Goal: Use online tool/utility: Use online tool/utility

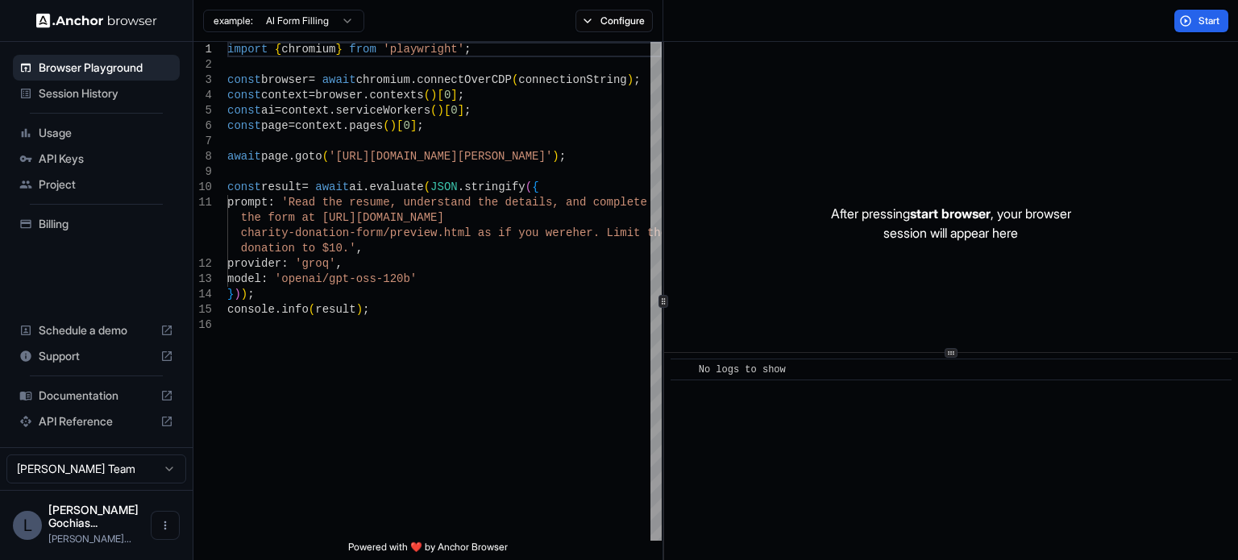
click at [328, 19] on html "Browser Playground Session History Usage API Keys Project Billing Schedule a de…" at bounding box center [619, 280] width 1238 height 560
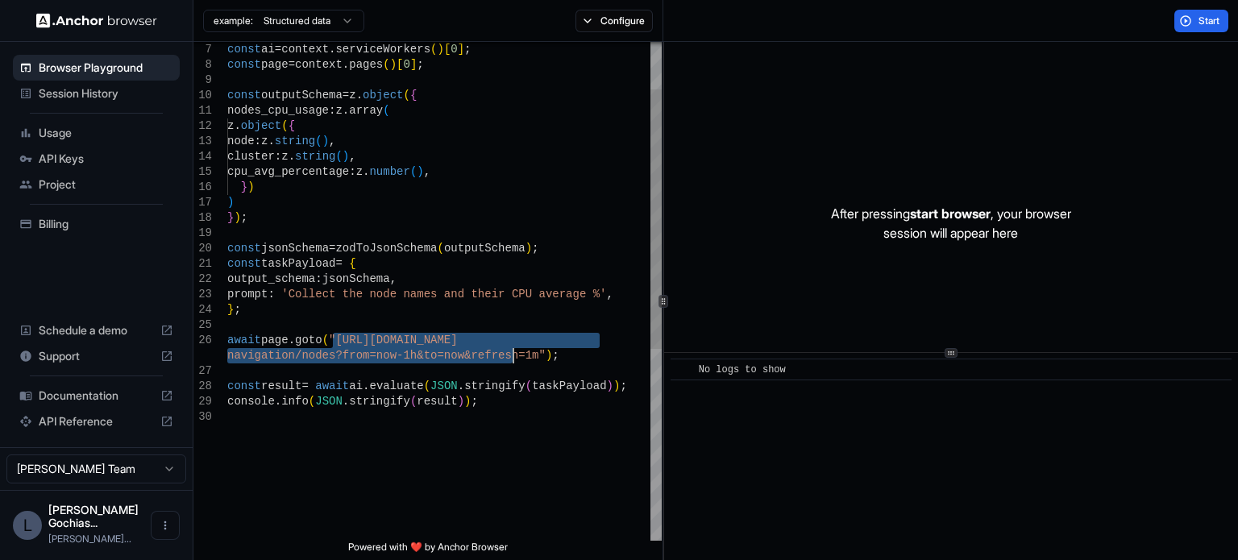
drag, startPoint x: 335, startPoint y: 339, endPoint x: 512, endPoint y: 353, distance: 177.9
click at [512, 353] on div "const ai = context . serviceWorkers ( ) [ 0 ] ; const page = context . pages ( …" at bounding box center [444, 429] width 435 height 959
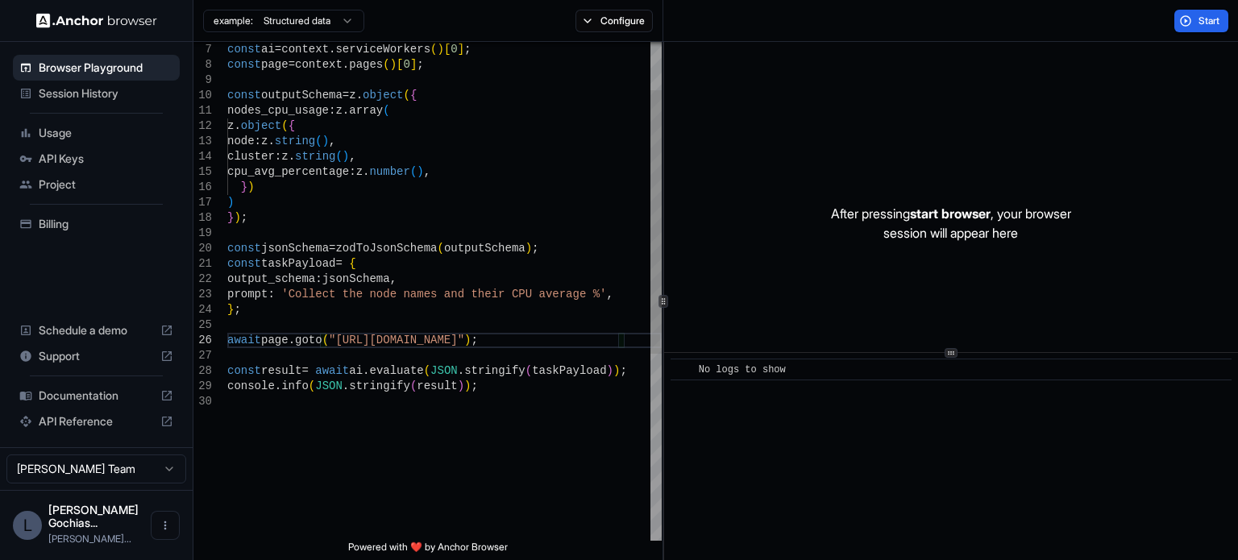
click at [335, 296] on div "const ai = context . serviceWorkers ( ) [ 0 ] ; const page = context . pages ( …" at bounding box center [444, 421] width 435 height 943
click at [1210, 19] on span "Start" at bounding box center [1210, 21] width 23 height 13
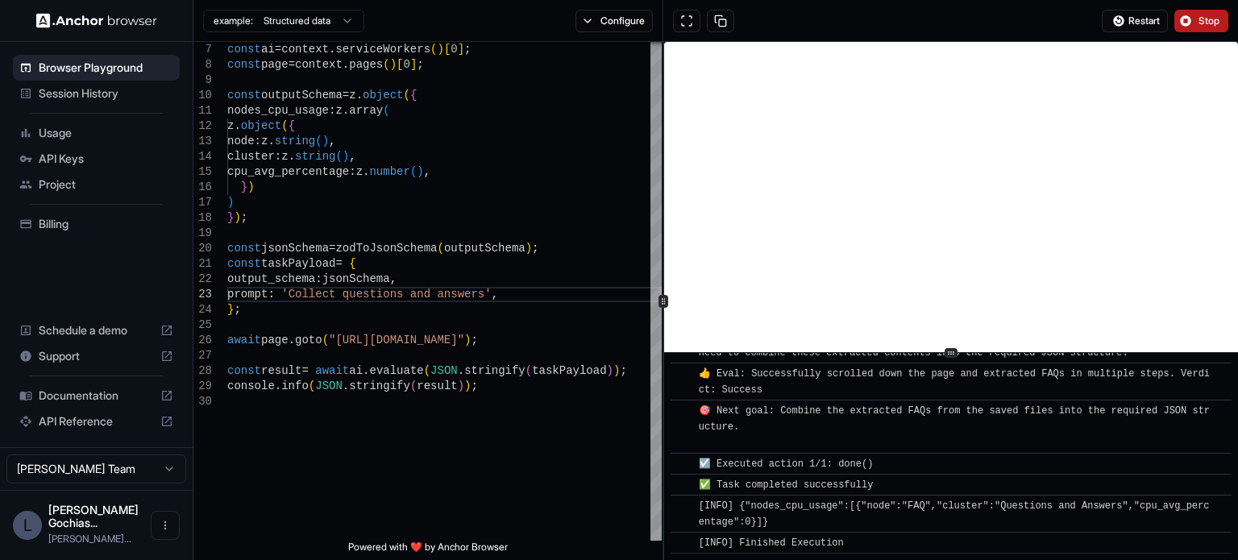
scroll to position [16765, 0]
click at [629, 20] on button "Configure" at bounding box center [615, 21] width 78 height 23
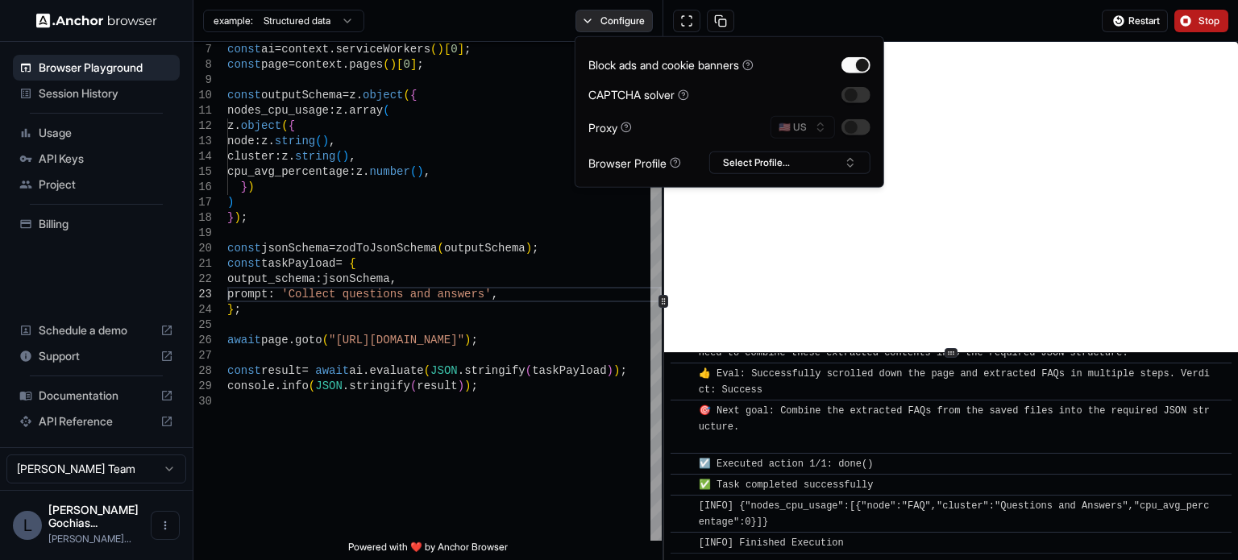
click at [629, 20] on button "Configure" at bounding box center [615, 21] width 78 height 23
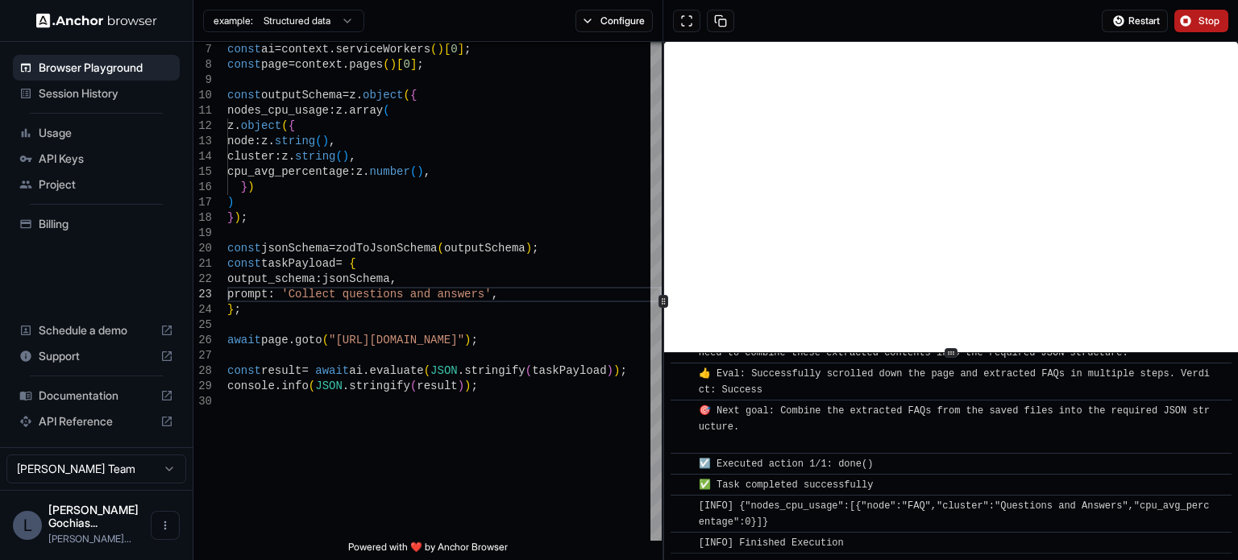
scroll to position [16785, 0]
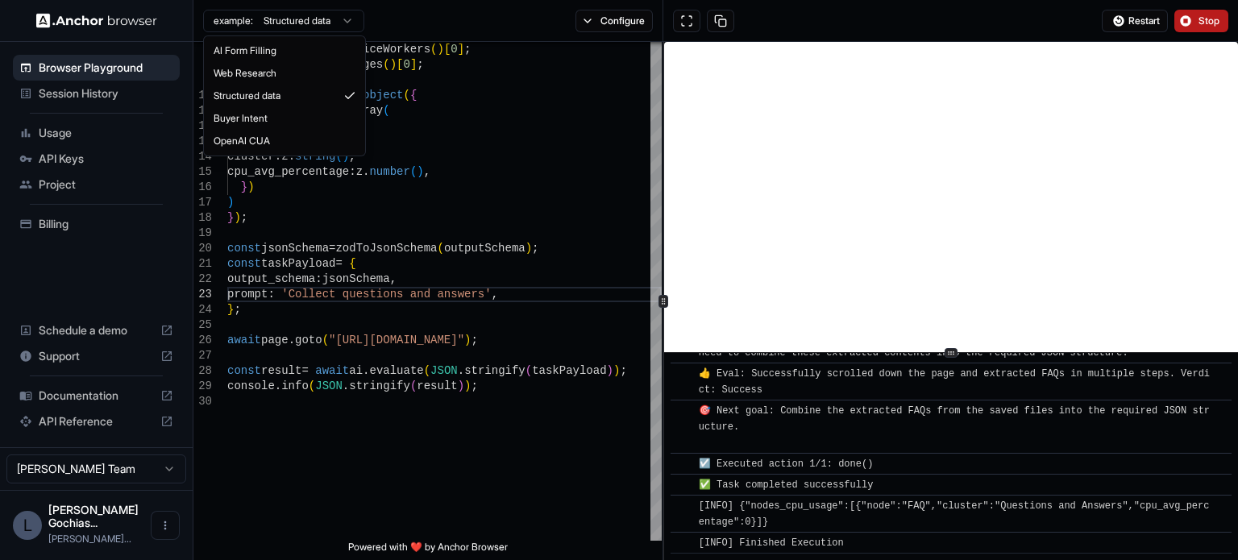
click at [319, 24] on html "Browser Playground Session History Usage API Keys Project Billing Schedule a de…" at bounding box center [619, 280] width 1238 height 560
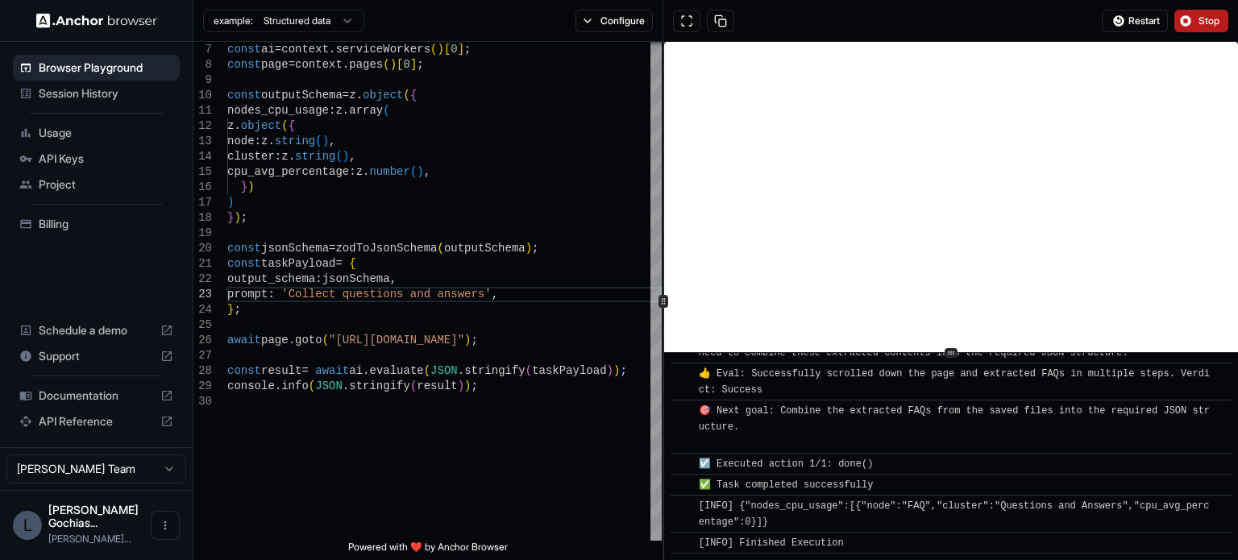
click at [411, 24] on html "Browser Playground Session History Usage API Keys Project Billing Schedule a de…" at bounding box center [619, 280] width 1238 height 560
click at [87, 85] on span "Session History" at bounding box center [106, 93] width 135 height 16
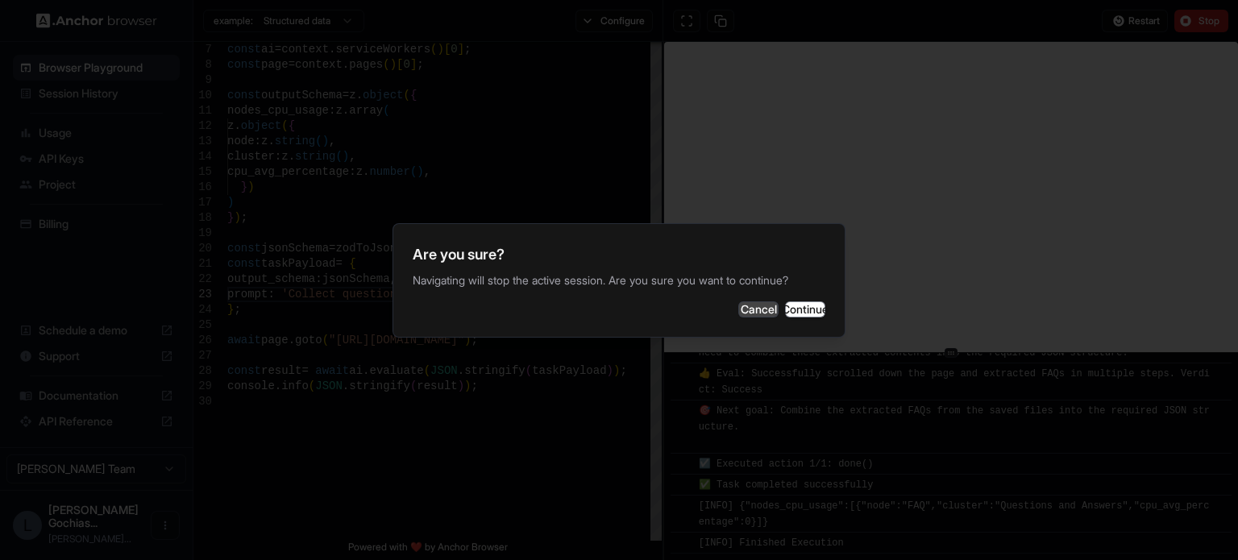
click at [739, 309] on button "Cancel" at bounding box center [759, 310] width 40 height 16
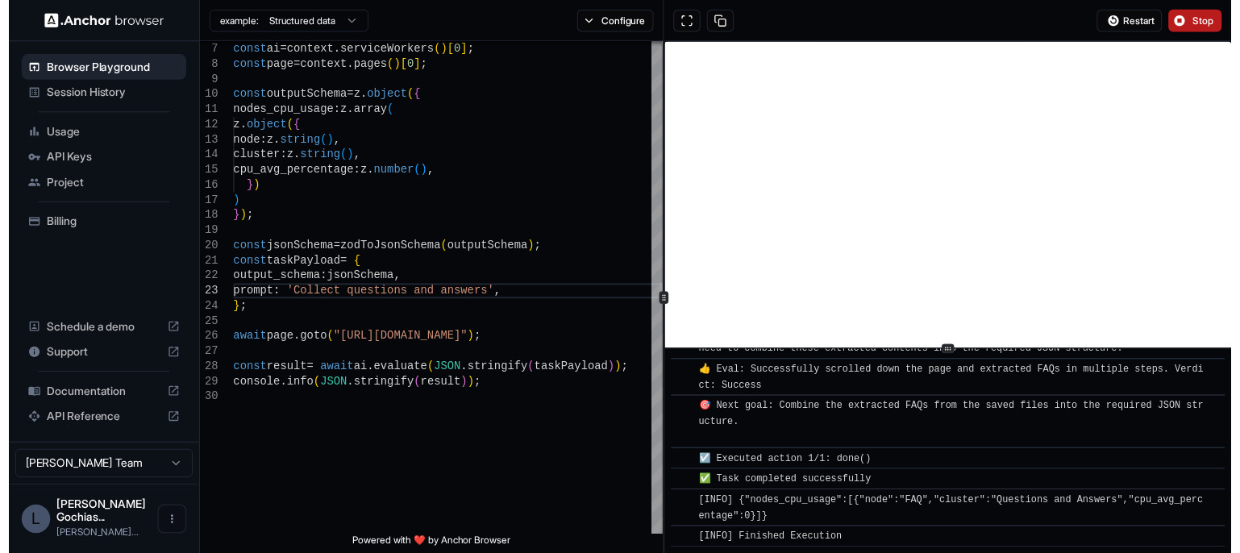
scroll to position [16629, 0]
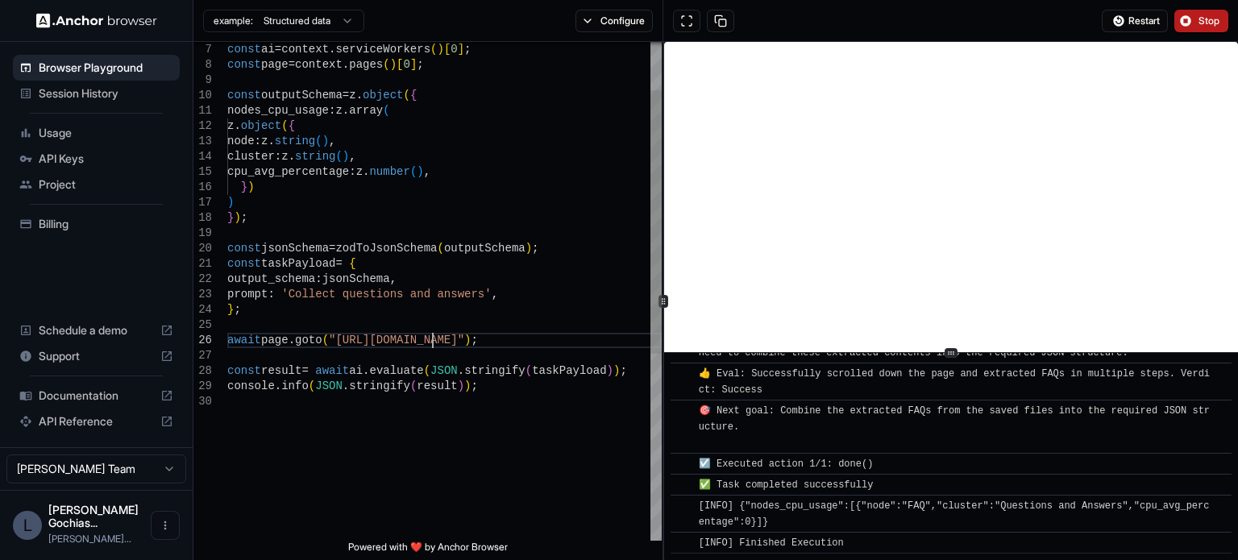
click at [432, 338] on div "const ai = context . serviceWorkers ( ) [ 0 ] ; const page = context . pages ( …" at bounding box center [444, 421] width 435 height 943
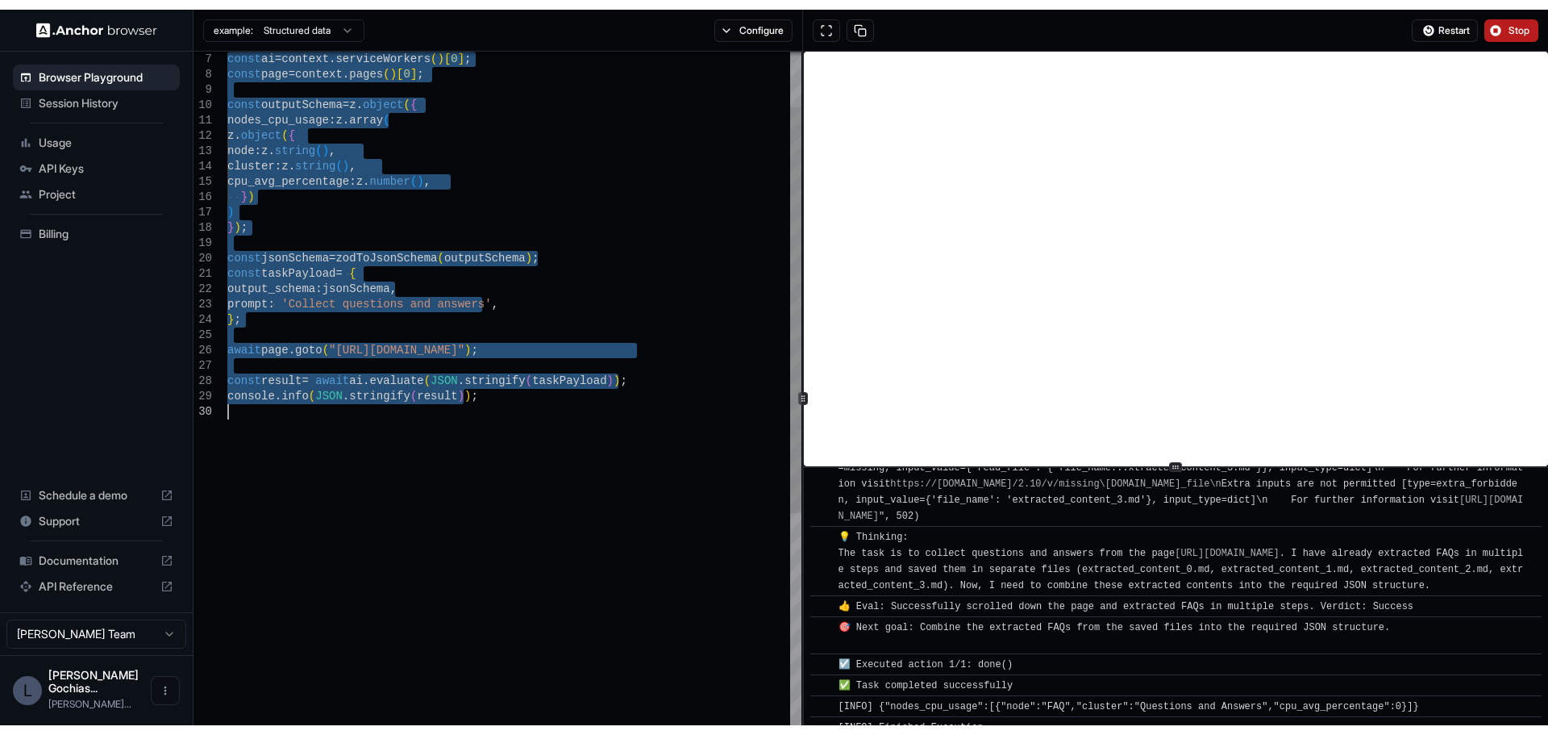
scroll to position [12631, 0]
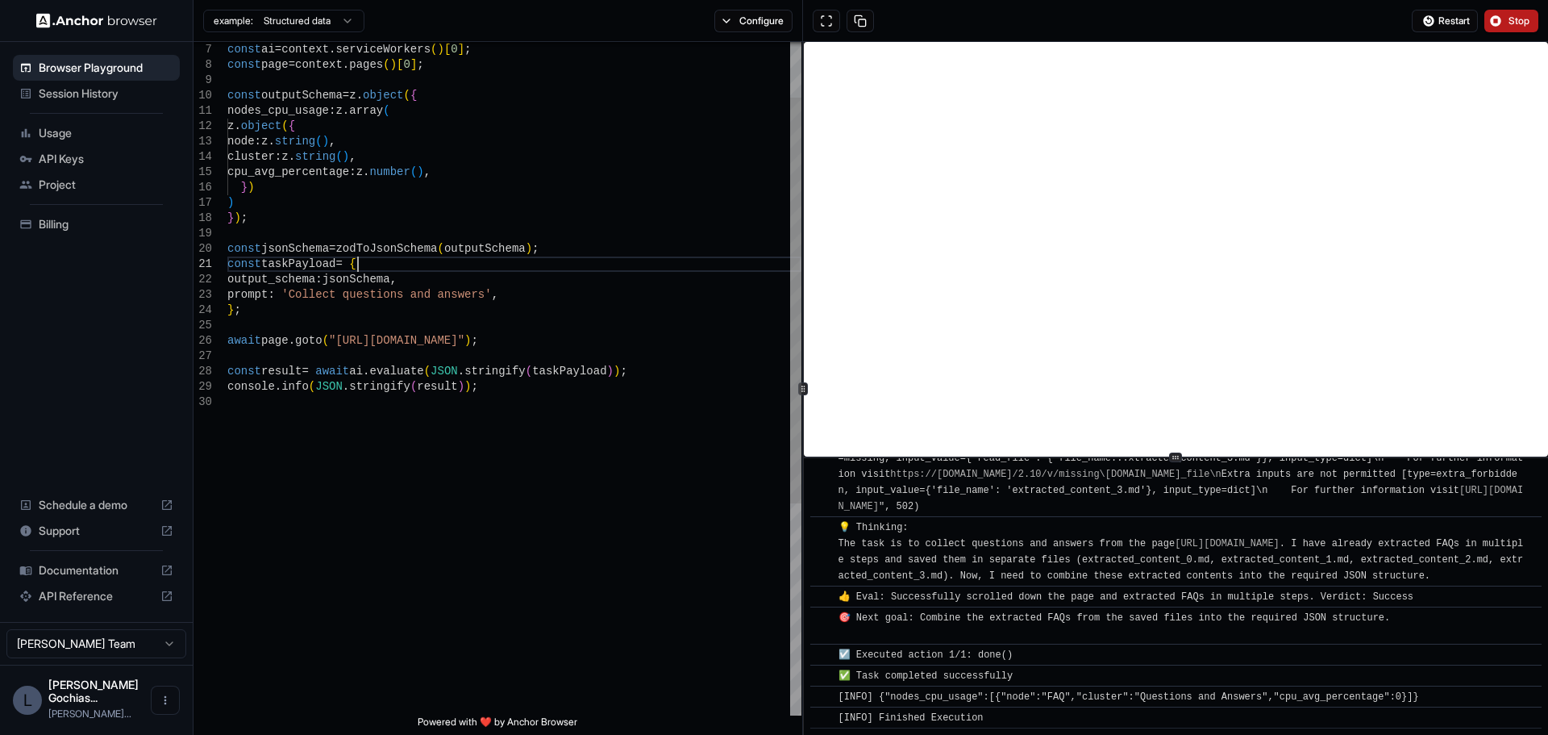
click at [617, 271] on div "const ai = context . serviceWorkers ( ) [ 0 ] ; const page = context . pages ( …" at bounding box center [514, 509] width 574 height 1118
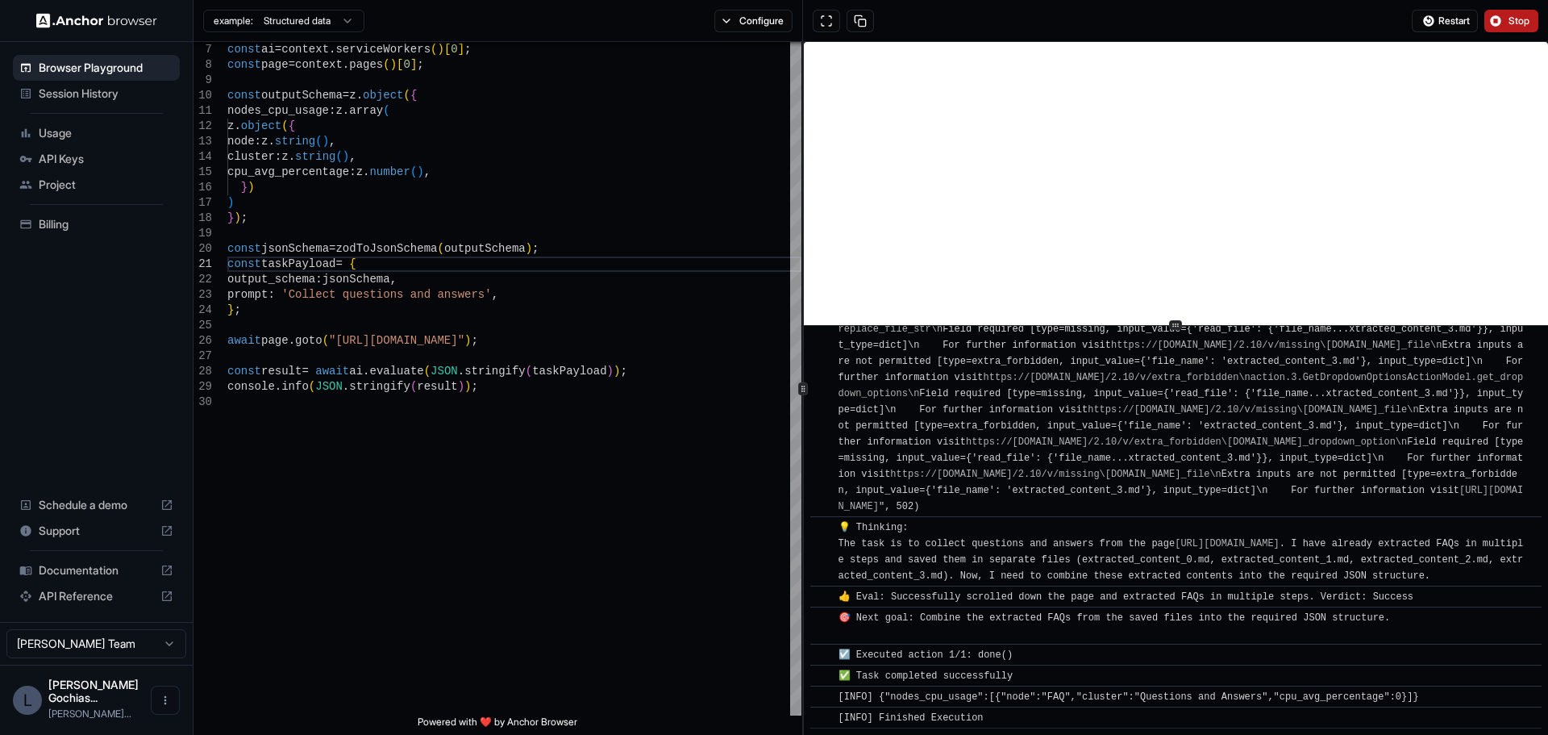
scroll to position [12502, 0]
click at [1061, 326] on div at bounding box center [1176, 325] width 744 height 1
click at [419, 298] on div "const ai = context . serviceWorkers ( ) [ 0 ] ; const page = context . pages ( …" at bounding box center [514, 509] width 574 height 1118
type textarea "**********"
